Goal: Check status: Check status

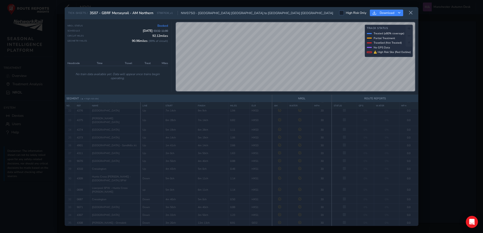
scroll to position [196, 0]
click at [409, 11] on icon at bounding box center [411, 13] width 5 height 5
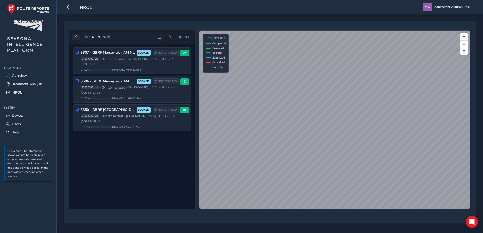
click at [76, 36] on span "Previous day" at bounding box center [76, 36] width 3 height 3
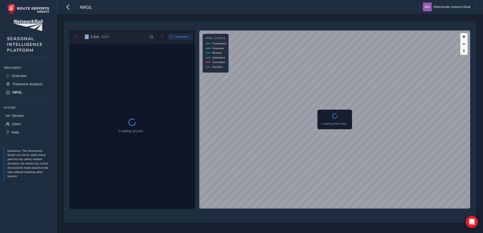
click at [76, 36] on div "[DATE] Loading..." at bounding box center [132, 37] width 121 height 8
click at [76, 36] on span "Previous day" at bounding box center [76, 36] width 3 height 3
click at [114, 93] on div at bounding box center [132, 126] width 126 height 165
click at [172, 38] on span "Next day" at bounding box center [172, 36] width 3 height 3
click at [172, 38] on span "Next day" at bounding box center [170, 36] width 3 height 3
